Goal: Task Accomplishment & Management: Complete application form

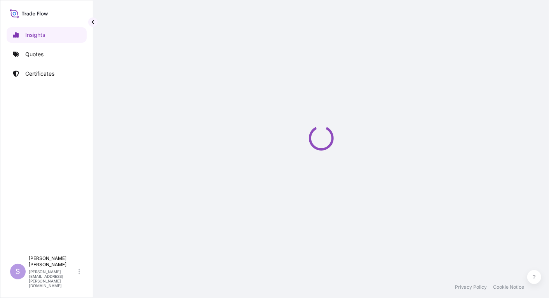
select select "2025"
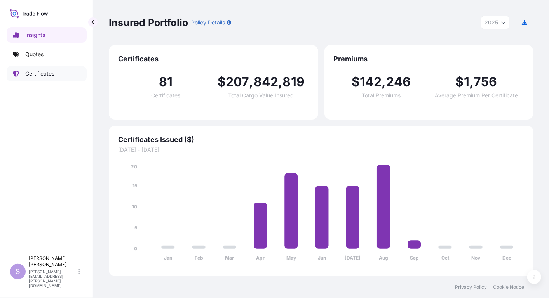
click at [40, 72] on p "Certificates" at bounding box center [39, 74] width 29 height 8
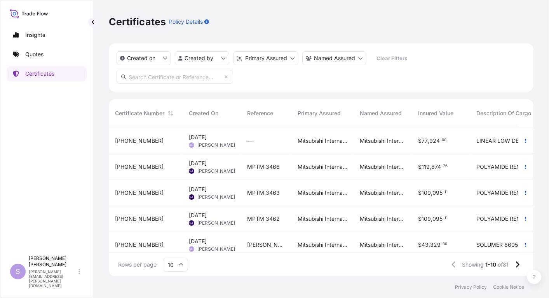
scroll to position [141, 0]
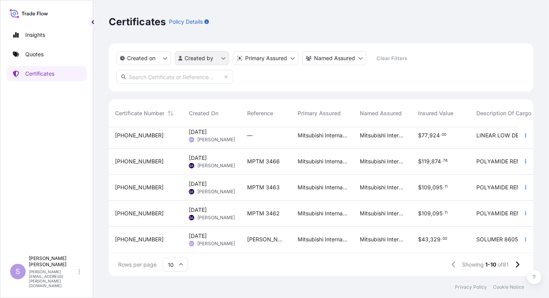
click at [223, 58] on html "Insights Quotes Certificates S [PERSON_NAME] [PERSON_NAME][EMAIL_ADDRESS][PERSO…" at bounding box center [274, 149] width 549 height 298
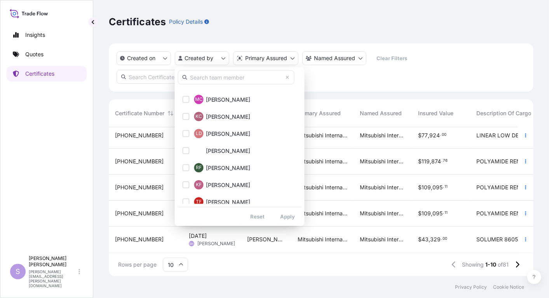
scroll to position [216, 0]
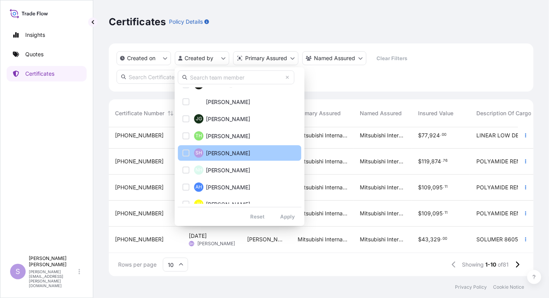
click at [184, 152] on div "Select Option" at bounding box center [186, 153] width 7 height 7
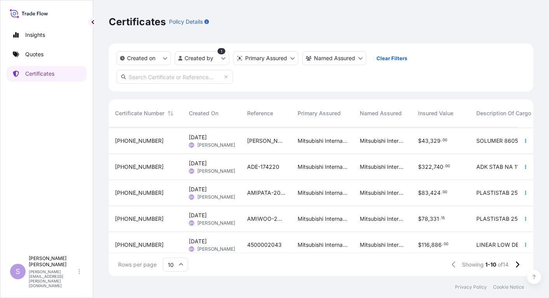
scroll to position [141, 0]
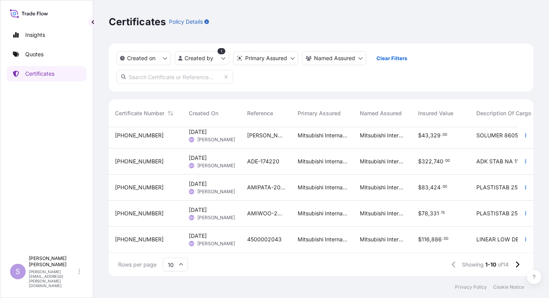
click at [254, 210] on span "AMIWOO-2025-03" at bounding box center [266, 214] width 38 height 8
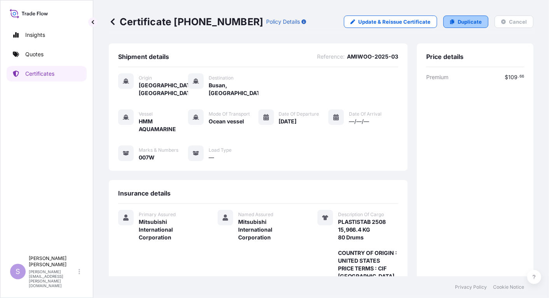
click at [450, 19] on link "Duplicate" at bounding box center [465, 22] width 45 height 12
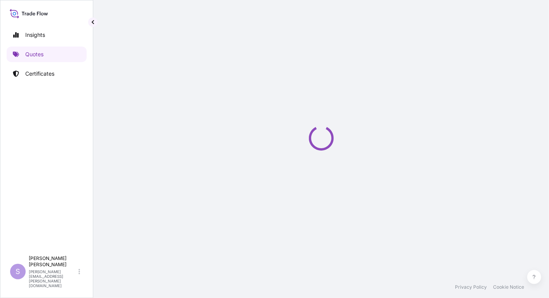
select select "Ocean Vessel"
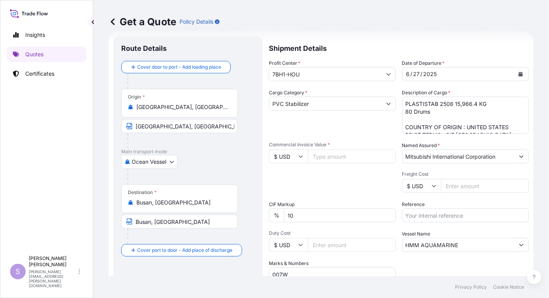
scroll to position [55, 0]
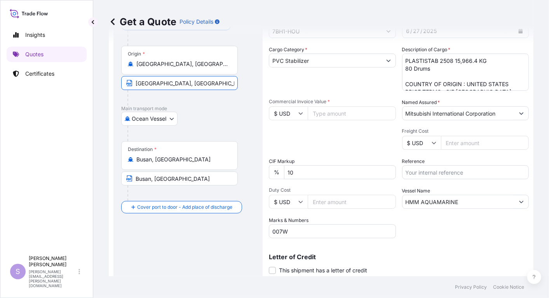
drag, startPoint x: 197, startPoint y: 82, endPoint x: 249, endPoint y: 87, distance: 52.3
click at [249, 87] on div "Origin * [GEOGRAPHIC_DATA], [GEOGRAPHIC_DATA], [GEOGRAPHIC_DATA] [GEOGRAPHIC_DA…" at bounding box center [188, 76] width 134 height 60
type input "[GEOGRAPHIC_DATA], [GEOGRAPHIC_DATA] Port in the [GEOGRAPHIC_DATA]"
click at [316, 112] on input "Commercial Invoice Value *" at bounding box center [352, 113] width 88 height 14
type input "73663.21"
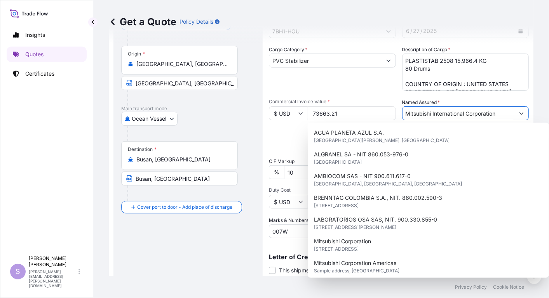
scroll to position [0, 0]
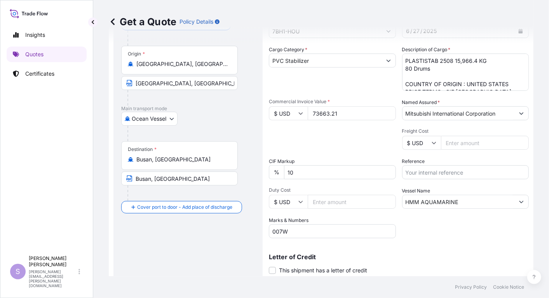
click at [434, 171] on input "Reference" at bounding box center [465, 172] width 127 height 14
type input "AMIWOO-2025-04"
drag, startPoint x: 419, startPoint y: 201, endPoint x: 464, endPoint y: 203, distance: 45.1
click at [464, 203] on input "HMM AQUAMARINE" at bounding box center [458, 202] width 112 height 14
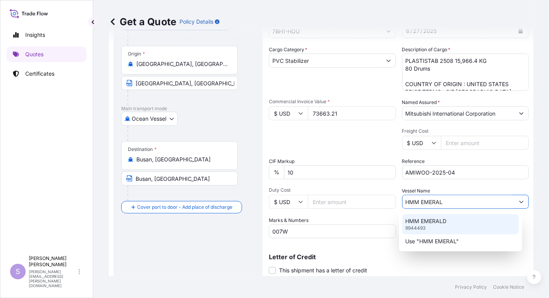
click at [431, 223] on p "HMM EMERALD" at bounding box center [425, 221] width 41 height 8
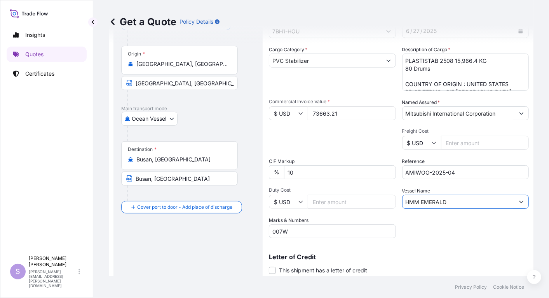
type input "HMM EMERALD"
click at [281, 232] on input "007W" at bounding box center [332, 231] width 127 height 14
type input "009W"
click at [384, 249] on div "Letter of Credit This shipment has a letter of credit Letter of credit * Letter…" at bounding box center [399, 260] width 260 height 30
click at [272, 270] on span at bounding box center [272, 270] width 7 height 7
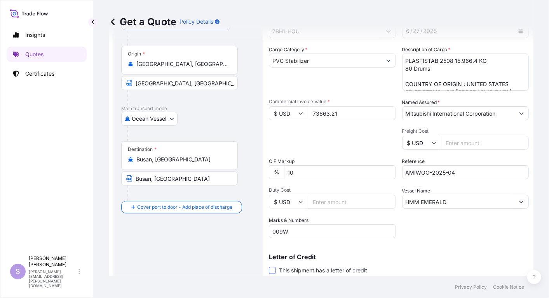
click at [269, 266] on input "This shipment has a letter of credit" at bounding box center [269, 266] width 0 height 0
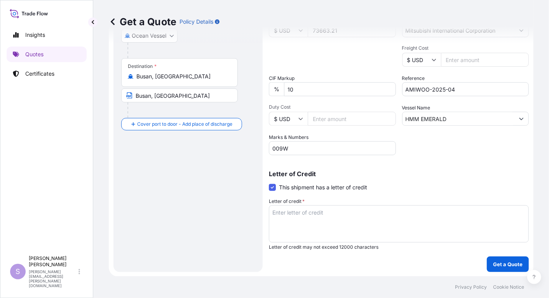
scroll to position [139, 0]
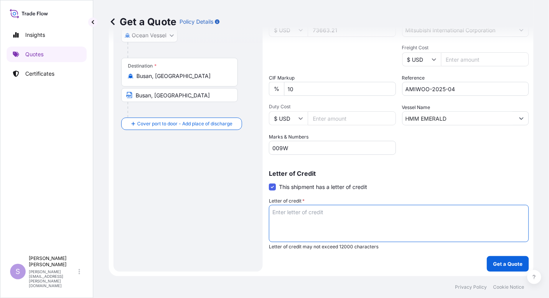
click at [273, 212] on textarea "Letter of credit *" at bounding box center [399, 223] width 260 height 37
paste textarea "CIF [GEOGRAPHIC_DATA], [GEOGRAPHIC_DATA] ORIGIN : U. S. A. PLASTISTAB 2508 199.…"
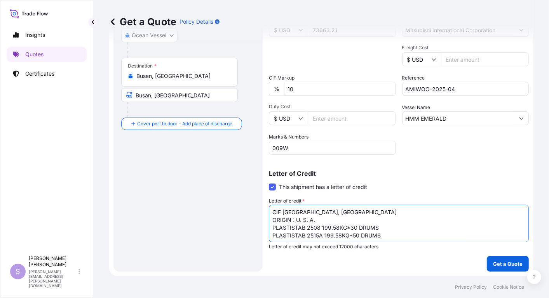
scroll to position [4, 0]
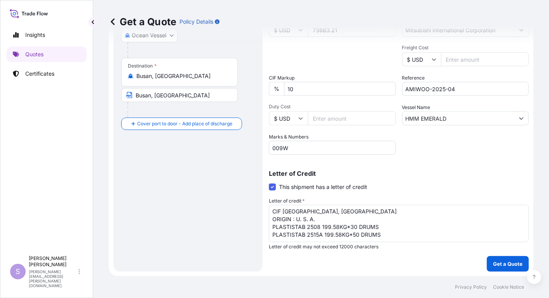
click at [275, 237] on textarea "CIF [GEOGRAPHIC_DATA], [GEOGRAPHIC_DATA] ORIGIN : U. S. A. PLASTISTAB 2508 199.…" at bounding box center [399, 223] width 260 height 37
click at [273, 234] on textarea "CIF [GEOGRAPHIC_DATA], [GEOGRAPHIC_DATA] ORIGIN : U. S. A. PLASTISTAB 2508 199.…" at bounding box center [399, 223] width 260 height 37
paste textarea "ENDORSED IN BLANK FOR 110 PCT OF INVOICE VALUE, EXPRESSLY STIPULATING THAT CLAI…"
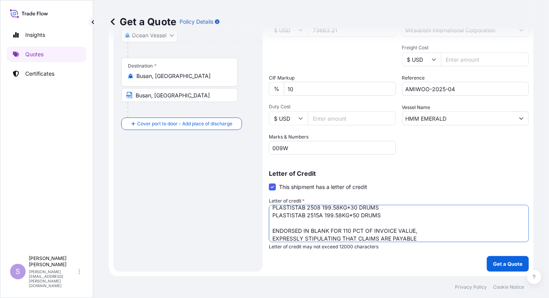
scroll to position [31, 0]
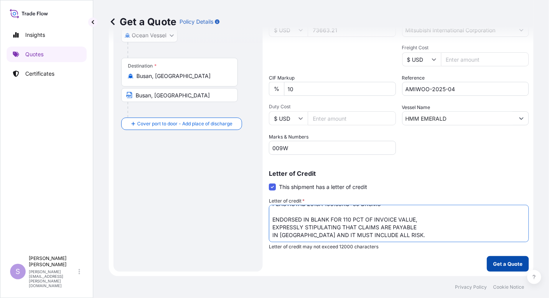
type textarea "CIF [GEOGRAPHIC_DATA], [GEOGRAPHIC_DATA] ORIGIN : U. S. A. PLASTISTAB 2508 199.…"
click at [502, 264] on p "Get a Quote" at bounding box center [508, 264] width 30 height 8
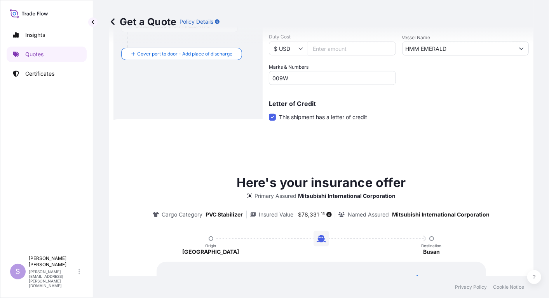
scroll to position [289, 0]
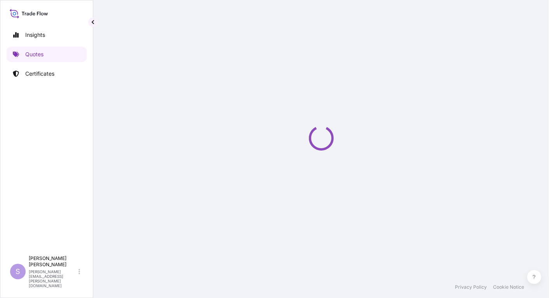
select select "Ocean Vessel"
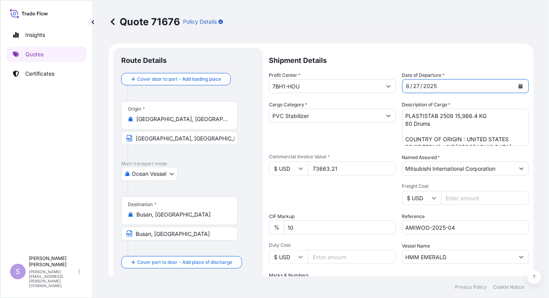
drag, startPoint x: 413, startPoint y: 84, endPoint x: 449, endPoint y: 85, distance: 35.4
click at [414, 83] on div "27" at bounding box center [416, 86] width 8 height 9
click at [440, 83] on div "[DATE]" at bounding box center [458, 86] width 112 height 14
click at [437, 84] on div "[DATE]" at bounding box center [458, 86] width 112 height 14
click at [434, 85] on div "[DATE]" at bounding box center [458, 86] width 112 height 14
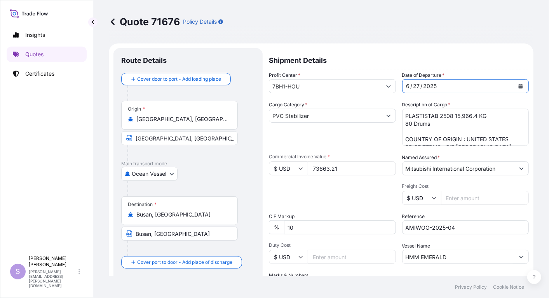
click at [384, 86] on div "Profit Center * 7BH1-HOU Date of Departure * [DATE] Cargo Category * PVC Stabil…" at bounding box center [399, 182] width 260 height 222
click at [412, 83] on div "27" at bounding box center [416, 86] width 8 height 9
click at [377, 86] on div "Profit Center * 7BH1-HOU Date of Departure * [DATE] Cargo Category * PVC Stabil…" at bounding box center [399, 182] width 260 height 222
click at [414, 85] on div "27" at bounding box center [416, 86] width 8 height 9
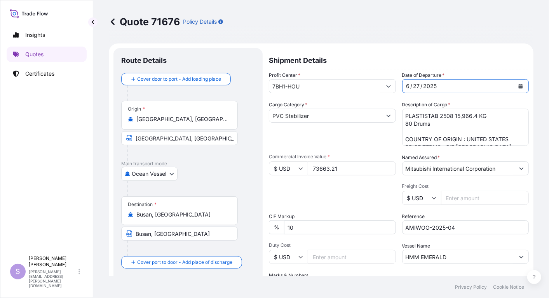
click at [414, 85] on div "27" at bounding box center [416, 86] width 8 height 9
click at [111, 20] on icon at bounding box center [113, 22] width 8 height 8
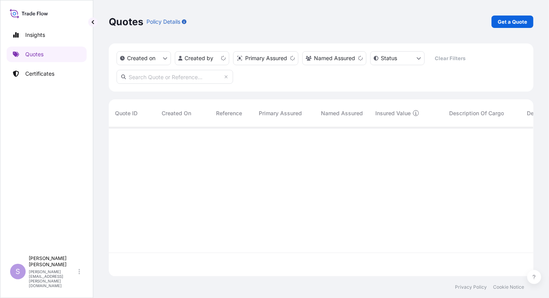
scroll to position [147, 418]
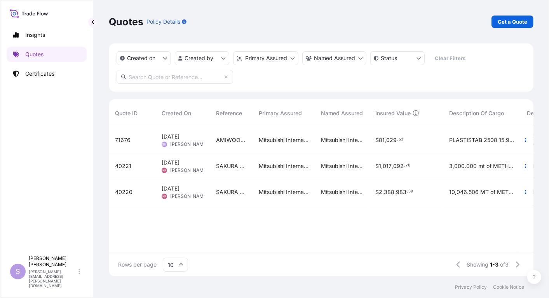
drag, startPoint x: 162, startPoint y: 141, endPoint x: 149, endPoint y: 141, distance: 13.6
click at [149, 141] on div "71676" at bounding box center [132, 140] width 34 height 8
select select "Ocean Vessel"
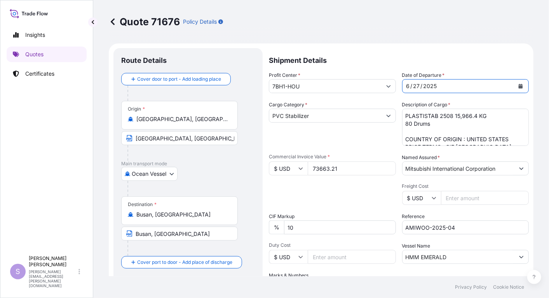
click at [414, 85] on div "27" at bounding box center [416, 86] width 8 height 9
drag, startPoint x: 428, startPoint y: 82, endPoint x: 391, endPoint y: 85, distance: 36.3
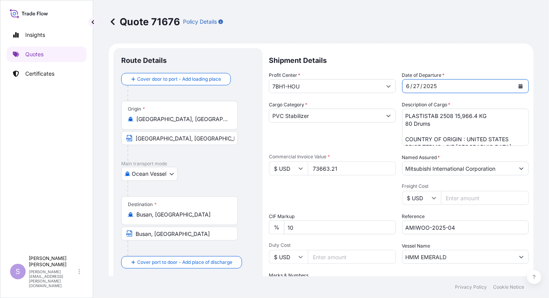
click at [391, 85] on div "Profit Center * 7BH1-HOU Date of Departure * [DATE] Cargo Category * PVC Stabil…" at bounding box center [399, 182] width 260 height 222
click at [442, 86] on div "[DATE]" at bounding box center [458, 86] width 112 height 14
click at [330, 222] on input "10" at bounding box center [340, 228] width 112 height 14
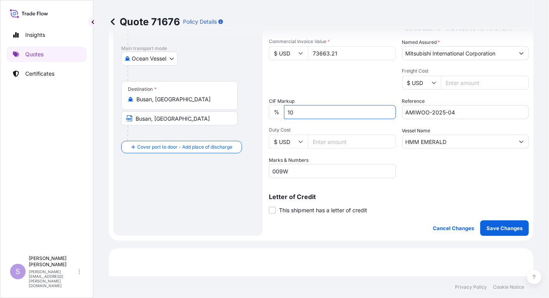
scroll to position [129, 0]
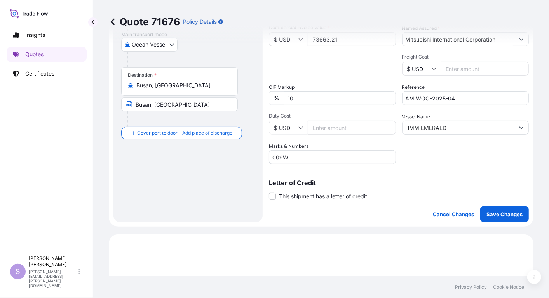
click at [311, 148] on div "Marks & Numbers 009W" at bounding box center [332, 154] width 127 height 22
click at [306, 156] on input "009W" at bounding box center [332, 157] width 127 height 14
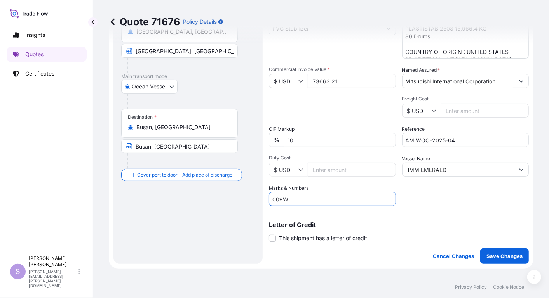
scroll to position [216, 0]
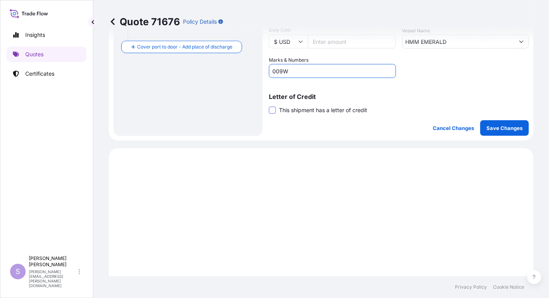
click at [271, 109] on span at bounding box center [272, 110] width 7 height 7
click at [269, 106] on input "This shipment has a letter of credit" at bounding box center [269, 106] width 0 height 0
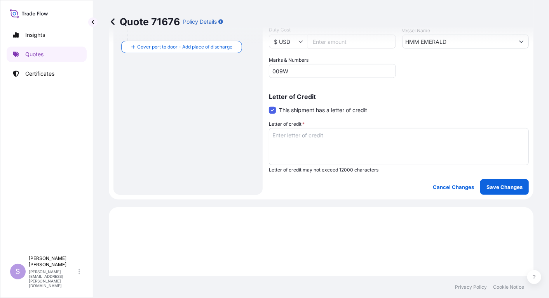
click at [271, 109] on span at bounding box center [272, 110] width 7 height 7
click at [269, 106] on input "This shipment has a letter of credit" at bounding box center [269, 106] width 0 height 0
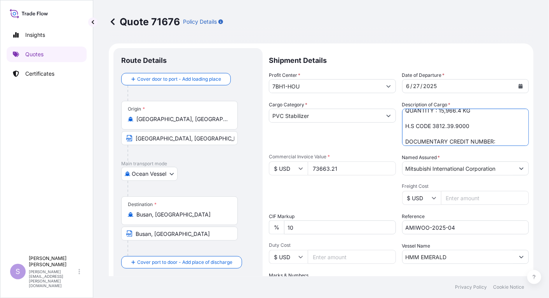
scroll to position [71, 0]
drag, startPoint x: 450, startPoint y: 114, endPoint x: 518, endPoint y: 121, distance: 68.3
click at [518, 121] on textarea "PLASTISTAB 2508 15,966.4 KG 80 Drums COUNTRY OF ORIGIN : UNITED STATES PRICE TE…" at bounding box center [465, 127] width 127 height 37
click at [499, 127] on textarea "PLASTISTAB 2508 15,966.4 KG 80 Drums COUNTRY OF ORIGIN : UNITED STATES PRICE TE…" at bounding box center [465, 127] width 127 height 37
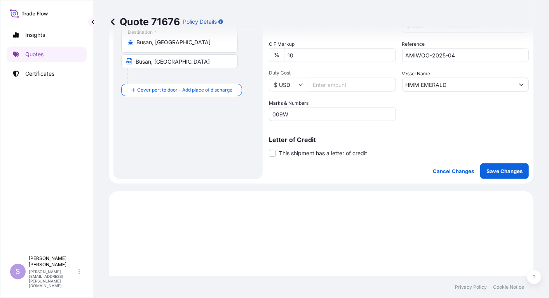
scroll to position [0, 0]
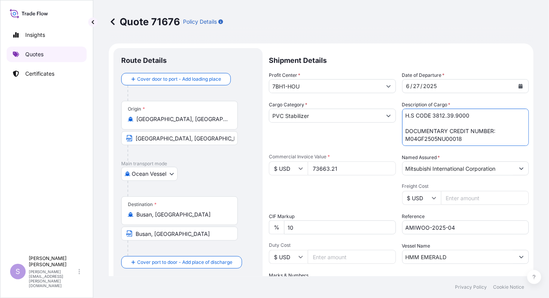
click at [28, 53] on p "Quotes" at bounding box center [34, 54] width 18 height 8
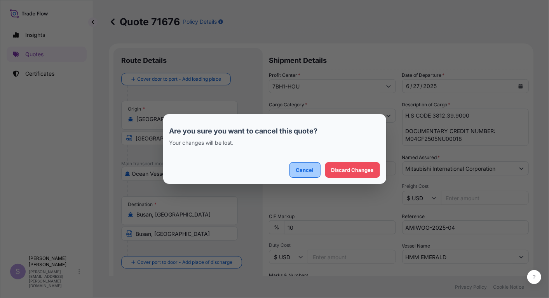
click at [298, 167] on p "Cancel" at bounding box center [305, 170] width 18 height 8
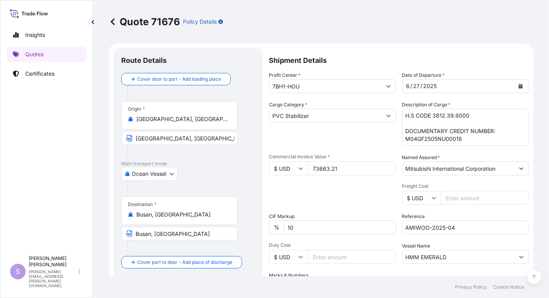
click at [113, 20] on icon at bounding box center [113, 22] width 8 height 8
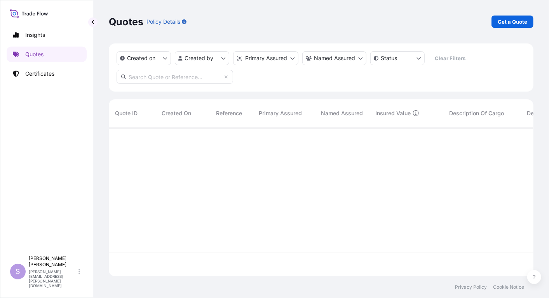
scroll to position [147, 418]
click at [353, 169] on div at bounding box center [423, 189] width 629 height 125
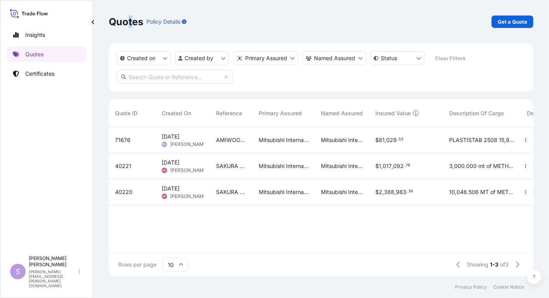
click at [126, 21] on p "Quotes" at bounding box center [126, 22] width 35 height 12
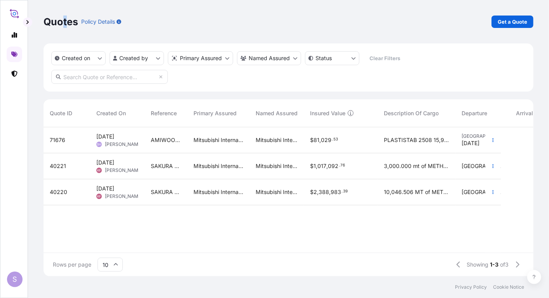
scroll to position [147, 483]
click at [23, 20] on button "button" at bounding box center [27, 21] width 9 height 9
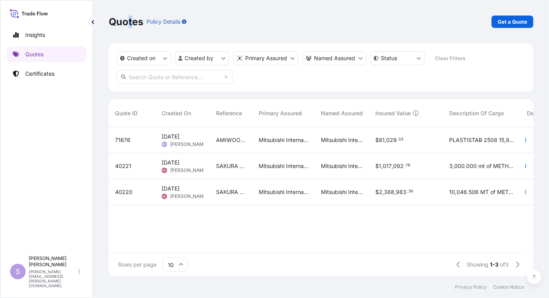
scroll to position [147, 418]
click at [123, 22] on p "Quotes" at bounding box center [126, 22] width 35 height 12
click at [178, 133] on span "[DATE]" at bounding box center [171, 137] width 18 height 8
select select "Ocean Vessel"
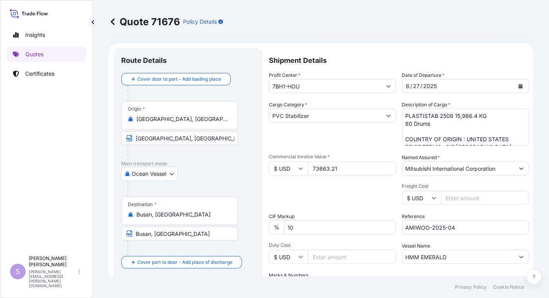
click at [115, 21] on icon at bounding box center [113, 22] width 8 height 8
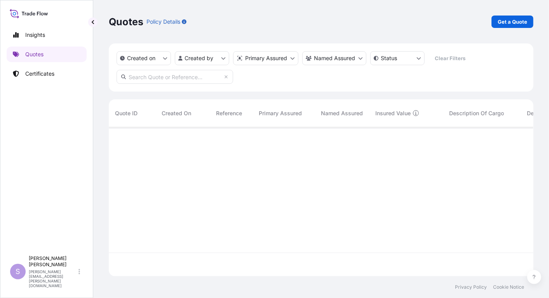
scroll to position [147, 418]
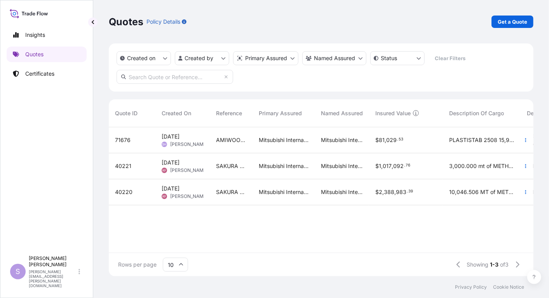
click at [233, 138] on span "AMIWOO-2025-04" at bounding box center [231, 140] width 30 height 8
select select "Ocean Vessel"
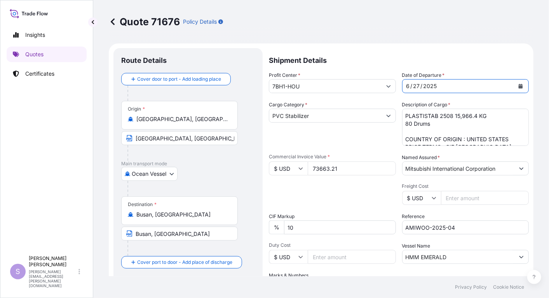
click at [414, 81] on div "[DATE]" at bounding box center [458, 86] width 112 height 14
click at [414, 82] on div "27" at bounding box center [416, 86] width 8 height 9
click at [515, 85] on button "Calendar" at bounding box center [520, 86] width 12 height 12
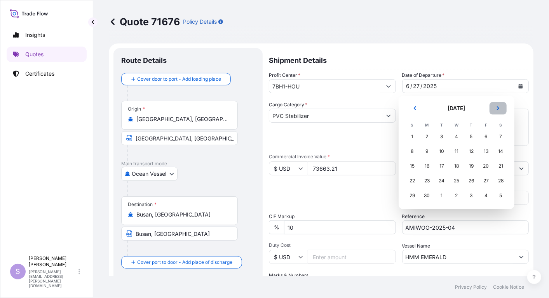
click at [500, 108] on button "Next" at bounding box center [497, 108] width 17 height 12
click at [499, 107] on icon "Next" at bounding box center [498, 108] width 5 height 5
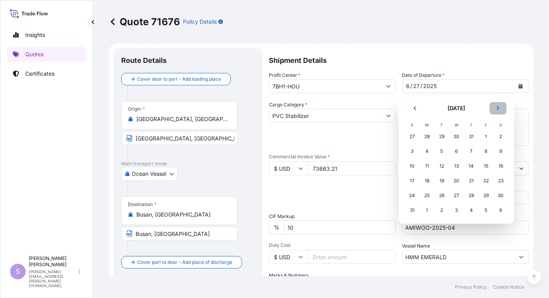
click at [499, 107] on icon "Next" at bounding box center [498, 108] width 5 height 5
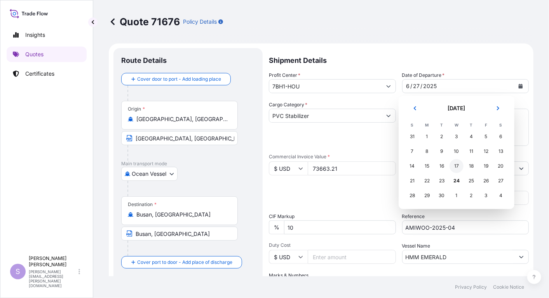
click at [455, 165] on div "17" at bounding box center [456, 166] width 14 height 14
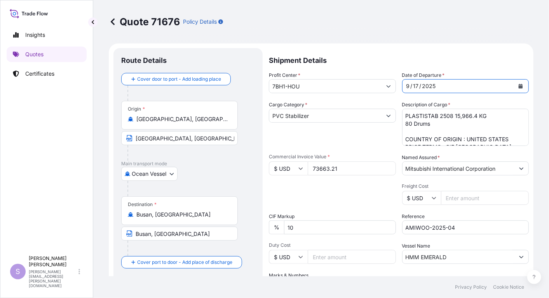
click at [456, 124] on textarea "PLASTISTAB 2508 15,966.4 KG 80 Drums COUNTRY OF ORIGIN : UNITED STATES PRICE TE…" at bounding box center [465, 127] width 127 height 37
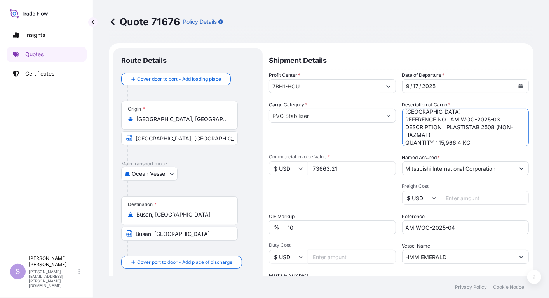
scroll to position [86, 0]
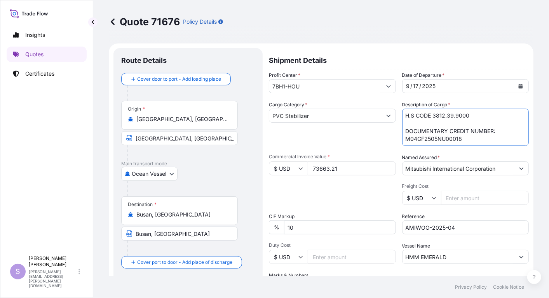
drag, startPoint x: 401, startPoint y: 138, endPoint x: 457, endPoint y: 139, distance: 56.3
click at [457, 139] on textarea "PLASTISTAB 2508 15,966.4 KG 80 Drums COUNTRY OF ORIGIN : UNITED STATES PRICE TE…" at bounding box center [465, 127] width 127 height 37
paste textarea "12T52508NU00057"
drag, startPoint x: 450, startPoint y: 116, endPoint x: 473, endPoint y: 116, distance: 23.3
click at [473, 116] on textarea "PLASTISTAB 2508 15,966.4 KG 80 Drums COUNTRY OF ORIGIN : UNITED STATES PRICE TE…" at bounding box center [465, 127] width 127 height 37
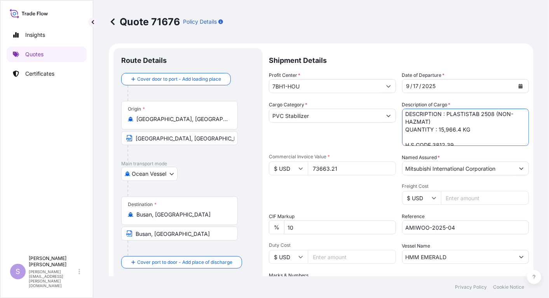
scroll to position [52, 0]
drag, startPoint x: 401, startPoint y: 115, endPoint x: 469, endPoint y: 133, distance: 70.2
click at [469, 133] on textarea "PLASTISTAB 2508 15,966.4 KG 80 Drums COUNTRY OF ORIGIN : UNITED STATES PRICE TE…" at bounding box center [465, 127] width 127 height 37
paste textarea "CIF [GEOGRAPHIC_DATA], [GEOGRAPHIC_DATA] ORIGIN : U. S. A. PLASTISTAB 2508 199.…"
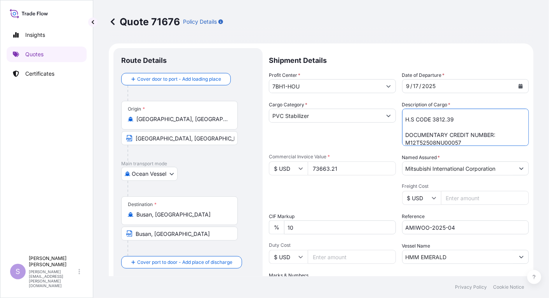
scroll to position [35, 0]
click at [403, 120] on textarea "PLASTISTAB 2508 15,966.4 KG 80 Drums COUNTRY OF ORIGIN : UNITED STATES PRICE TE…" at bounding box center [465, 127] width 127 height 37
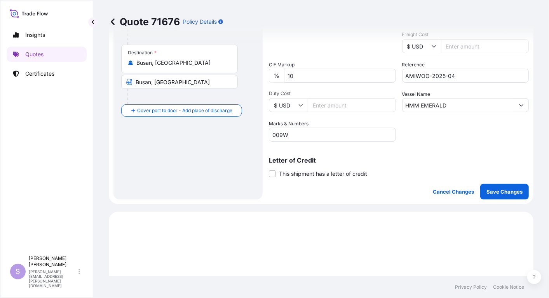
scroll to position [172, 0]
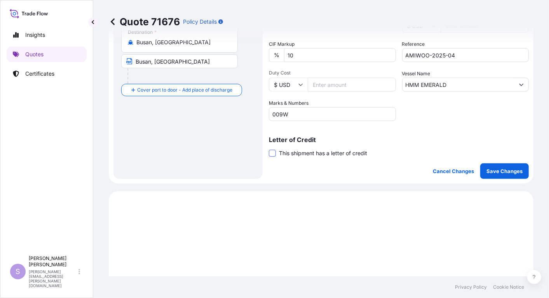
type textarea "CIF [GEOGRAPHIC_DATA], [GEOGRAPHIC_DATA] ORIGIN : U. S. A. PLASTISTAB 2508 199.…"
click at [271, 153] on span at bounding box center [272, 153] width 7 height 7
click at [269, 149] on input "This shipment has a letter of credit" at bounding box center [269, 149] width 0 height 0
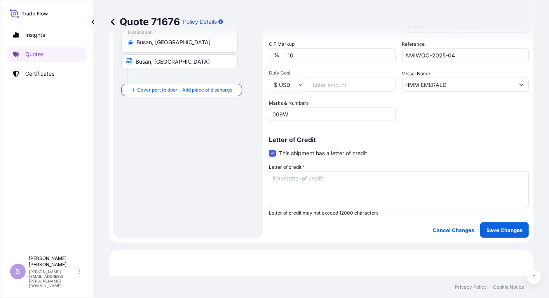
click at [278, 178] on textarea "Letter of credit *" at bounding box center [399, 189] width 260 height 37
click at [271, 176] on textarea "Letter of credit *" at bounding box center [399, 189] width 260 height 37
paste textarea "CIF [GEOGRAPHIC_DATA], [GEOGRAPHIC_DATA] ORIGIN : U. S. A. PLASTISTAB 2508 199.…"
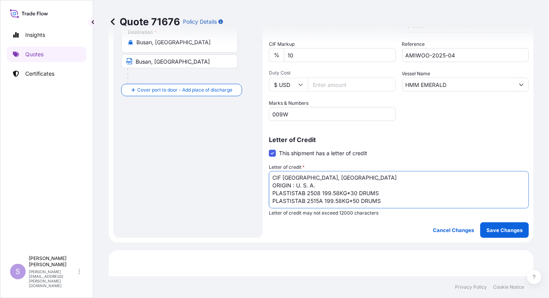
scroll to position [12, 0]
click at [273, 201] on textarea "CIF [GEOGRAPHIC_DATA], [GEOGRAPHIC_DATA] ORIGIN : U. S. A. PLASTISTAB 2508 199.…" at bounding box center [399, 189] width 260 height 37
paste textarea "DOCUMENTARY CREDIT NUMBER: M12T52508NU00057"
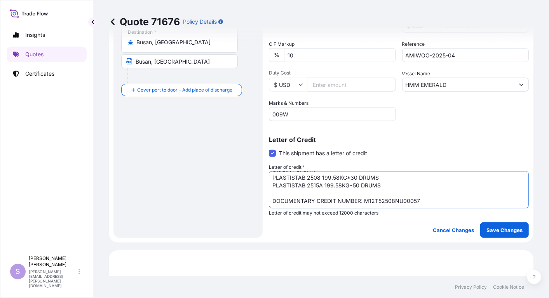
scroll to position [28, 0]
click at [272, 203] on textarea "CIF [GEOGRAPHIC_DATA], [GEOGRAPHIC_DATA] ORIGIN : U. S. A. PLASTISTAB 2508 199.…" at bounding box center [399, 189] width 260 height 37
paste textarea "ENDORSED IN BLANK FOR 110 PCT OF INVOICE VALUE, EXPRESSLY STIPULATING THAT CLAI…"
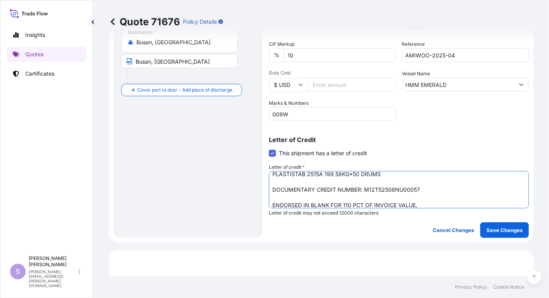
scroll to position [43, 0]
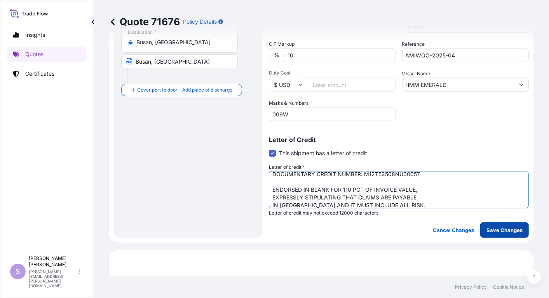
type textarea "CIF [GEOGRAPHIC_DATA], [GEOGRAPHIC_DATA] ORIGIN : U. S. A. PLASTISTAB 2508 199.…"
click at [496, 230] on p "Save Changes" at bounding box center [504, 230] width 36 height 8
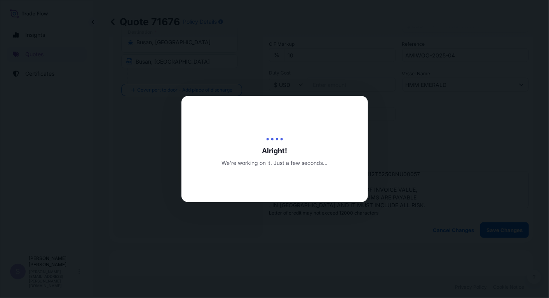
type input "[DATE]"
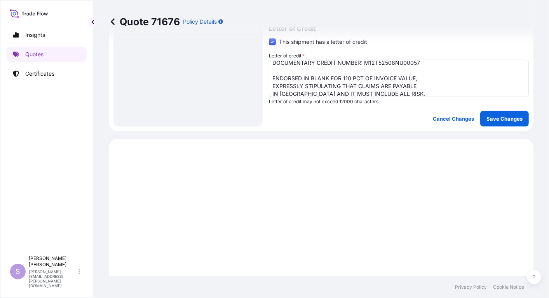
scroll to position [384, 0]
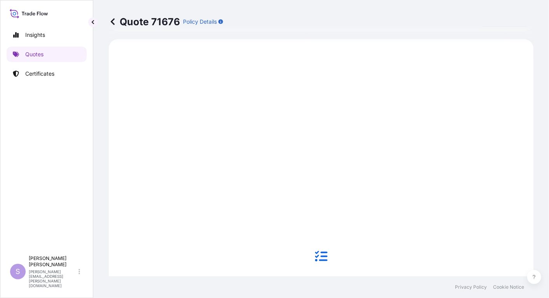
select select "Ocean Vessel"
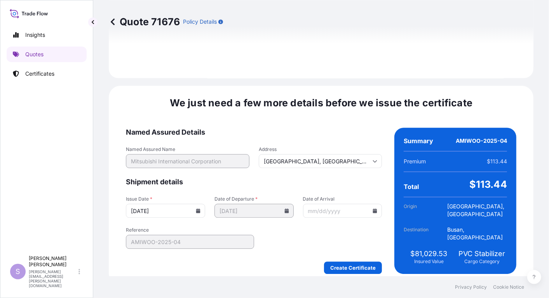
scroll to position [1106, 0]
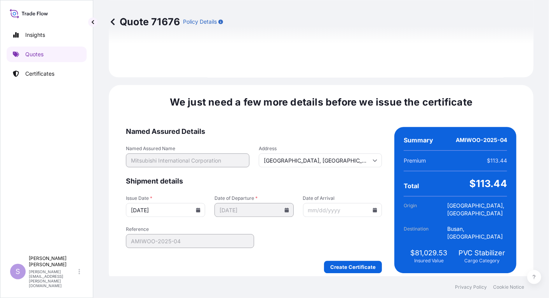
click at [303, 205] on input "Date of Arrival" at bounding box center [342, 210] width 79 height 14
drag, startPoint x: 305, startPoint y: 204, endPoint x: 318, endPoint y: 198, distance: 13.9
click at [305, 204] on input "Date of Arrival" at bounding box center [342, 210] width 79 height 14
type input "[DATE]"
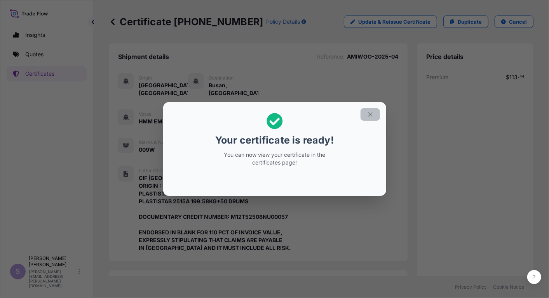
click at [369, 115] on icon "button" at bounding box center [370, 114] width 4 height 4
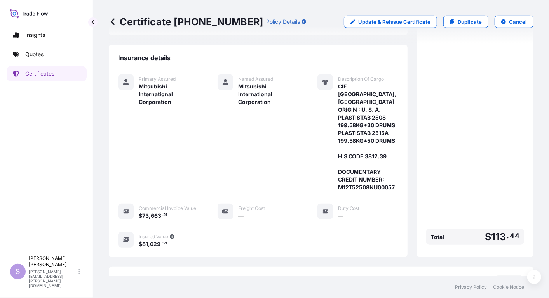
scroll to position [280, 0]
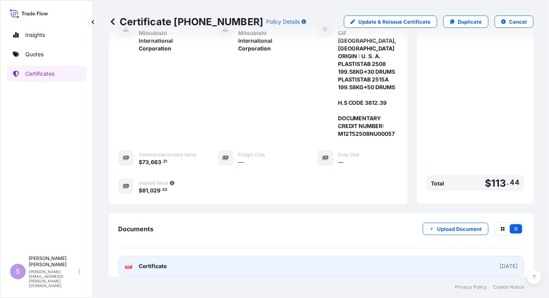
click at [436, 256] on link "PDF Certificate [DATE]" at bounding box center [321, 266] width 406 height 20
